Goal: Obtain resource: Download file/media

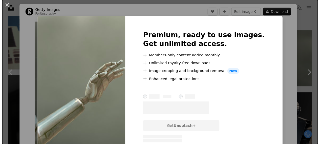
scroll to position [487, 0]
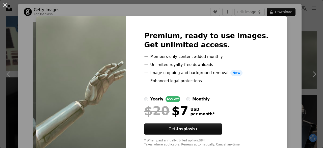
click at [302, 43] on div "An X shape Premium, ready to use images. Get unlimited access. A plus sign Memb…" at bounding box center [161, 74] width 323 height 148
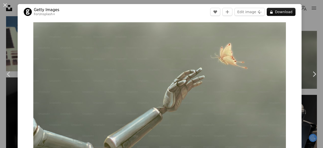
click at [302, 43] on div "An X shape Chevron left Chevron right Getty Images For Unsplash+ A heart A plus…" at bounding box center [161, 74] width 323 height 148
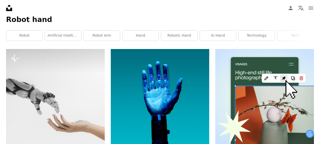
scroll to position [102, 0]
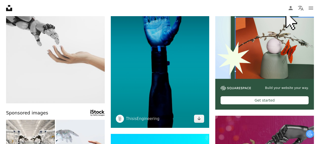
click at [187, 72] on img at bounding box center [160, 54] width 99 height 148
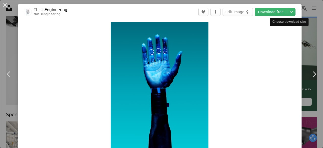
click at [305, 20] on div "Choose download size" at bounding box center [289, 22] width 39 height 8
click at [2, 4] on button "An X shape" at bounding box center [5, 5] width 6 height 6
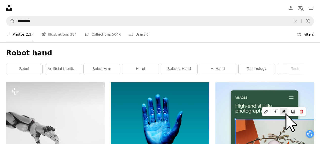
click at [301, 35] on icon "Filters" at bounding box center [298, 34] width 5 height 5
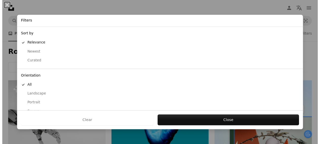
scroll to position [53, 0]
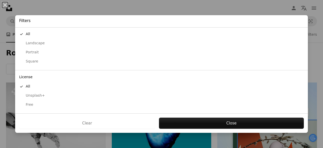
click at [31, 103] on div "Free" at bounding box center [161, 104] width 285 height 5
click at [238, 122] on button "Apply" at bounding box center [231, 122] width 145 height 11
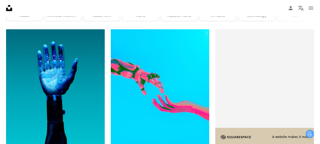
scroll to position [0, 2]
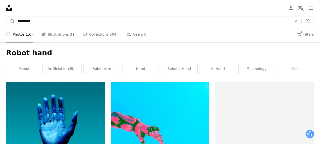
click at [77, 20] on input "**********" at bounding box center [152, 21] width 275 height 10
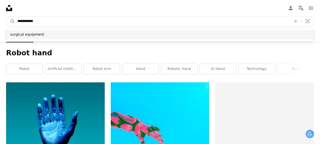
type input "**********"
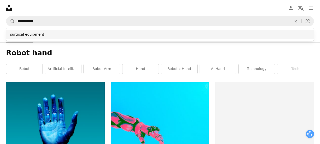
click at [57, 35] on div "surgical equipment" at bounding box center [159, 34] width 307 height 9
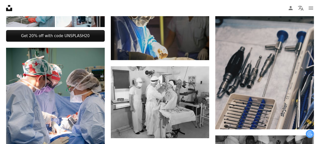
scroll to position [3, 0]
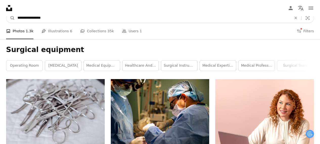
click at [89, 22] on input "**********" at bounding box center [152, 18] width 275 height 10
type input "*"
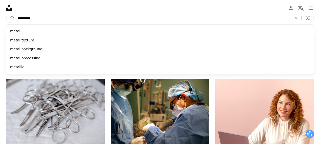
type input "**********"
click at [6, 13] on button "A magnifying glass" at bounding box center [10, 18] width 9 height 10
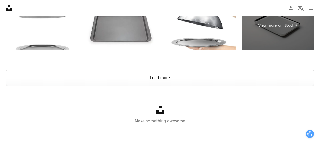
click at [157, 81] on button "Load more" at bounding box center [159, 78] width 307 height 16
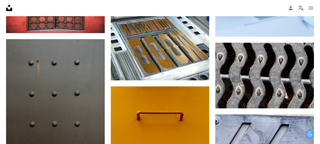
scroll to position [1268, 0]
